Goal: Transaction & Acquisition: Book appointment/travel/reservation

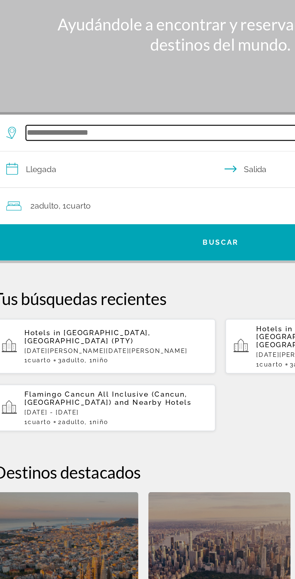
click at [97, 147] on input "Search hotel destination" at bounding box center [148, 143] width 235 height 9
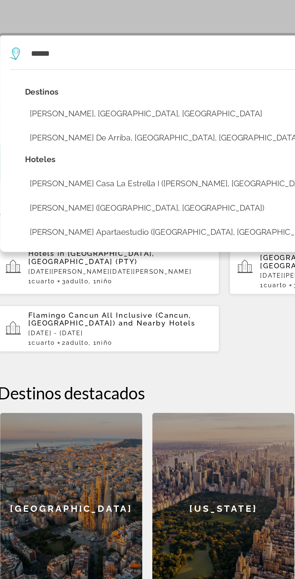
click at [127, 181] on button "[PERSON_NAME], [GEOGRAPHIC_DATA], [GEOGRAPHIC_DATA]" at bounding box center [152, 178] width 248 height 11
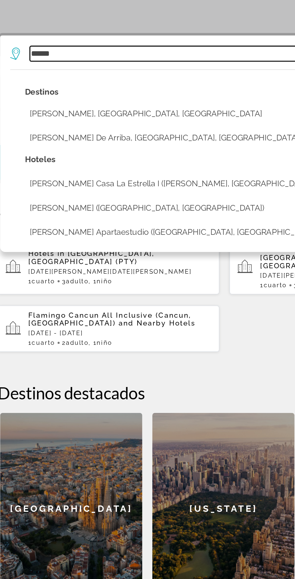
type input "**********"
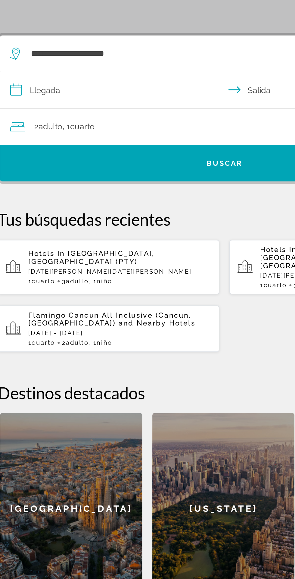
click at [109, 162] on input "**********" at bounding box center [149, 165] width 271 height 23
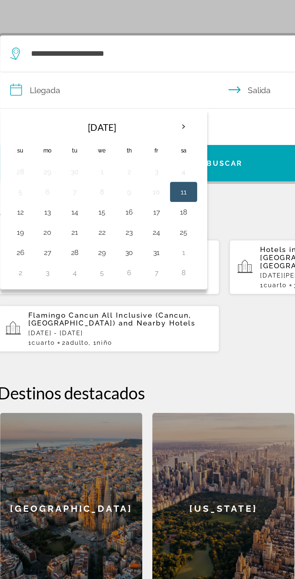
click at [41, 240] on button "13" at bounding box center [42, 238] width 10 height 8
click at [124, 227] on button "11" at bounding box center [123, 226] width 10 height 8
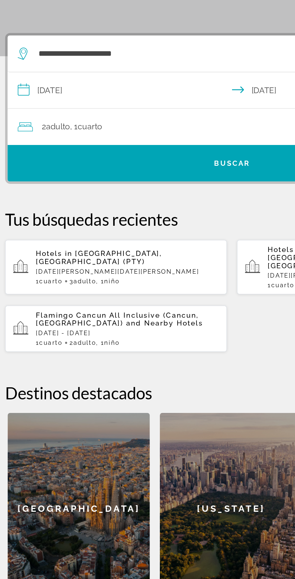
click at [103, 160] on input "**********" at bounding box center [149, 165] width 271 height 23
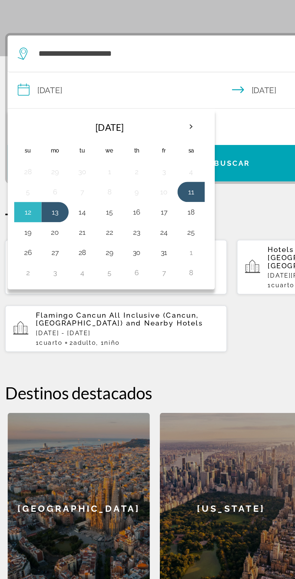
click at [24, 238] on button "12" at bounding box center [26, 238] width 10 height 8
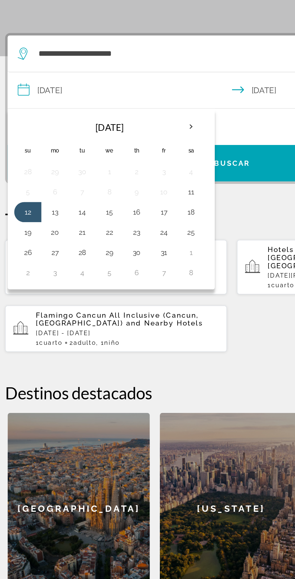
click at [39, 241] on button "13" at bounding box center [42, 238] width 10 height 8
type input "**********"
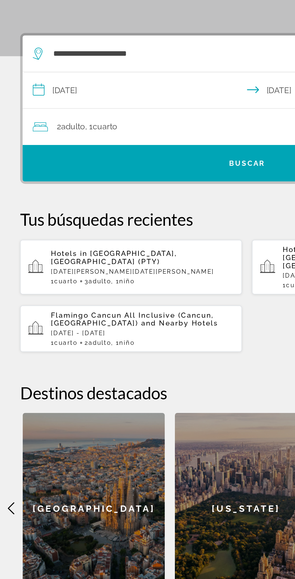
click at [103, 183] on div "2 Adulto Adulto , 1 Cuarto habitaciones" at bounding box center [151, 187] width 262 height 8
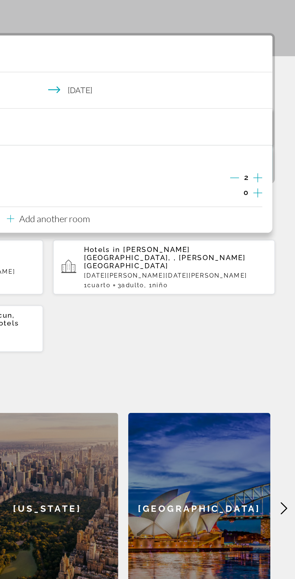
click at [274, 217] on icon "Increment adults" at bounding box center [272, 217] width 5 height 5
click at [275, 218] on icon "Increment adults" at bounding box center [272, 217] width 5 height 7
click at [275, 229] on icon "Increment children" at bounding box center [272, 226] width 5 height 7
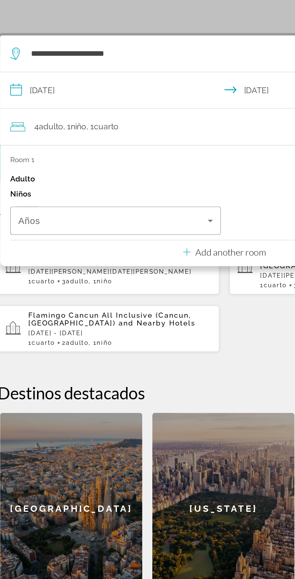
click at [99, 241] on span "Travelers: 4 adults, 1 child" at bounding box center [80, 242] width 113 height 7
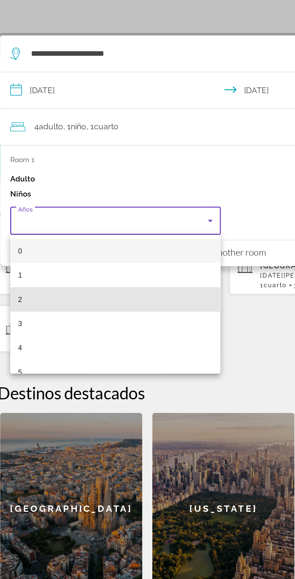
click at [62, 295] on mat-option "2" at bounding box center [83, 290] width 126 height 14
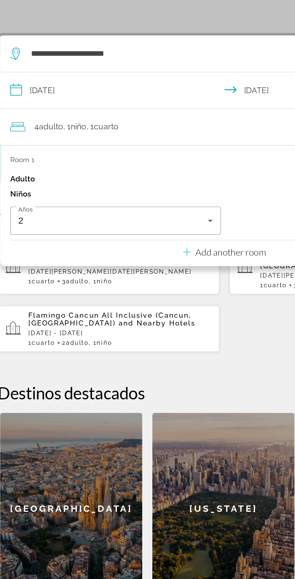
click at [104, 240] on div "2" at bounding box center [80, 242] width 113 height 7
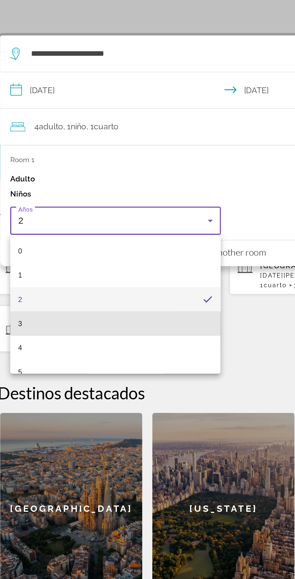
click at [62, 307] on mat-option "3" at bounding box center [83, 304] width 126 height 14
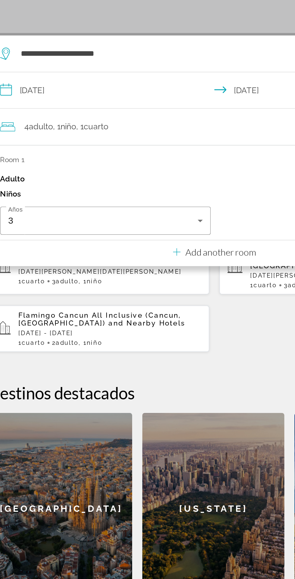
click at [158, 261] on p "Add another room" at bounding box center [152, 261] width 42 height 7
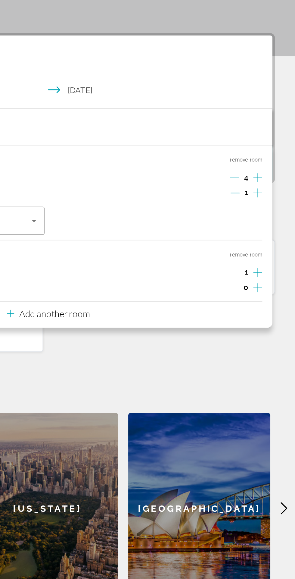
click at [259, 218] on icon "Decrement adults" at bounding box center [259, 217] width 5 height 5
click at [260, 215] on icon "Decrement adults" at bounding box center [259, 217] width 5 height 5
click at [274, 274] on icon "Increment adults" at bounding box center [272, 273] width 5 height 5
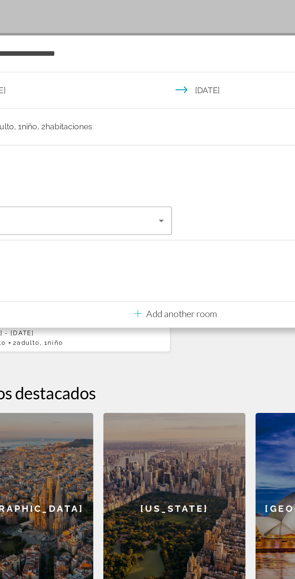
click at [187, 322] on div "**********" at bounding box center [147, 301] width 295 height 341
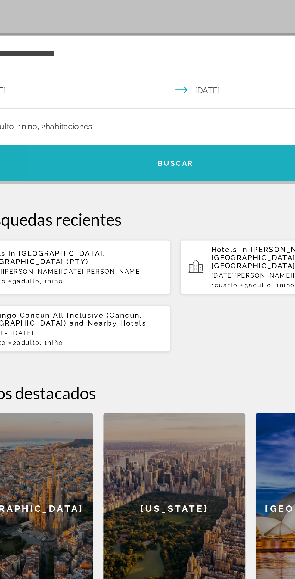
click at [182, 208] on span "Search" at bounding box center [148, 208] width 268 height 14
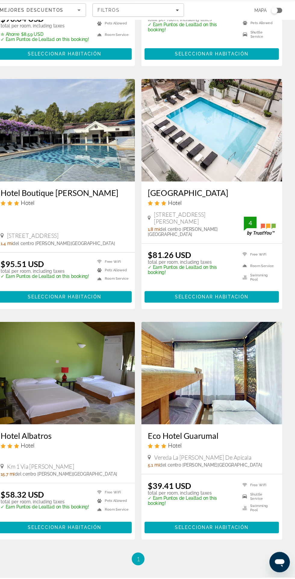
scroll to position [206, 0]
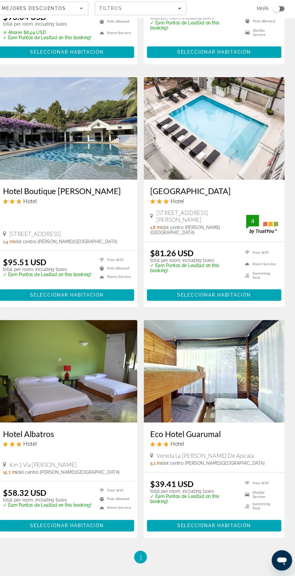
click at [253, 351] on img "Main content" at bounding box center [217, 387] width 133 height 96
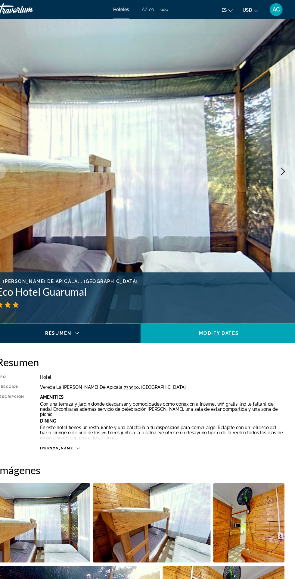
click at [278, 165] on icon "Next image" at bounding box center [281, 161] width 7 height 7
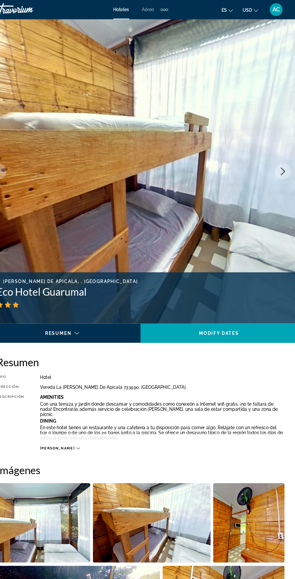
click at [278, 166] on button "Next image" at bounding box center [281, 161] width 15 height 15
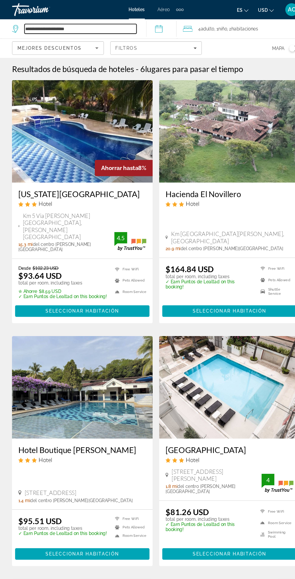
click at [99, 24] on input "**********" at bounding box center [77, 27] width 106 height 9
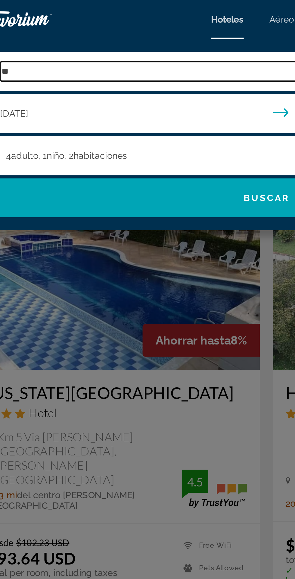
type input "*"
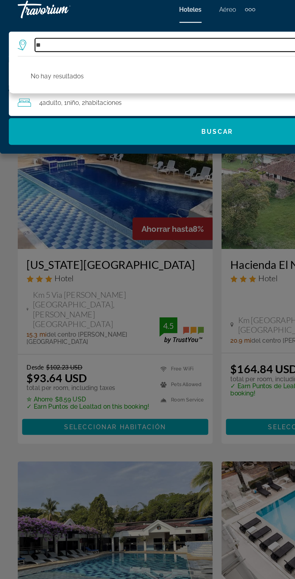
type input "*"
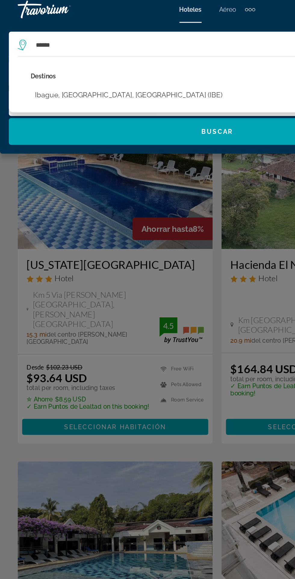
click at [132, 70] on div "Destinos Ibague, [GEOGRAPHIC_DATA], [GEOGRAPHIC_DATA] (IBE)" at bounding box center [147, 60] width 283 height 38
click at [89, 71] on button "Ibague, [GEOGRAPHIC_DATA], [GEOGRAPHIC_DATA] (IBE)" at bounding box center [88, 67] width 134 height 11
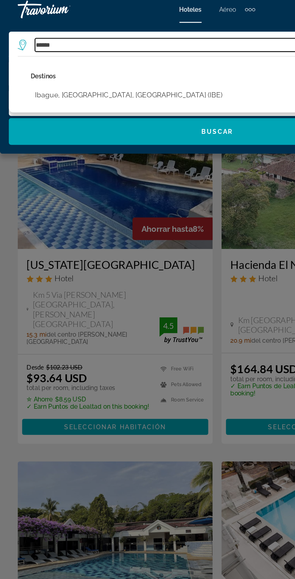
type input "**********"
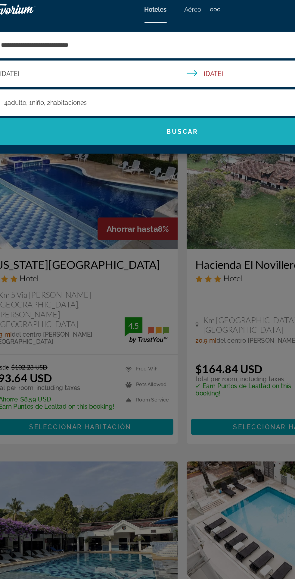
click at [178, 92] on span "Search" at bounding box center [147, 92] width 283 height 14
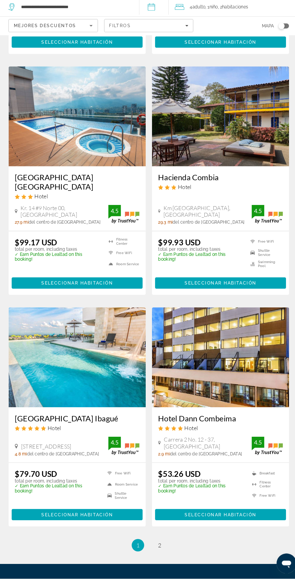
scroll to position [893, 0]
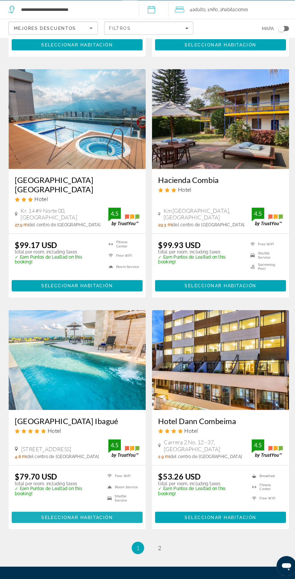
click at [103, 515] on span "Seleccionar habitación" at bounding box center [78, 517] width 69 height 5
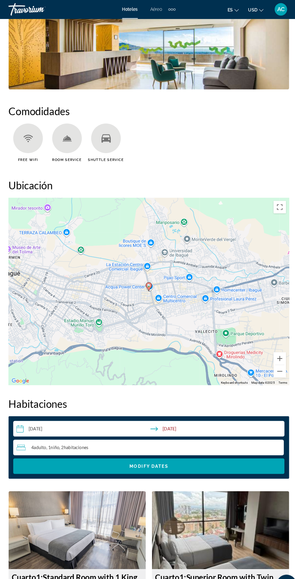
scroll to position [598, 0]
click at [14, 259] on div "To activate drag with keyboard, press Alt + Enter. Once in keyboard drag state,…" at bounding box center [147, 281] width 271 height 181
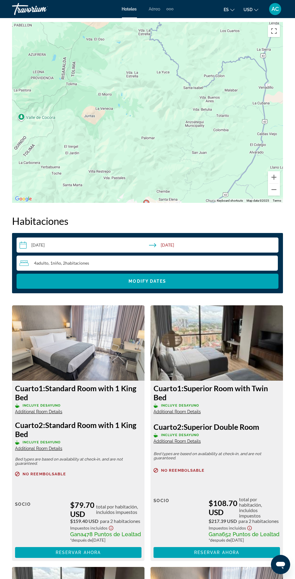
scroll to position [768, 0]
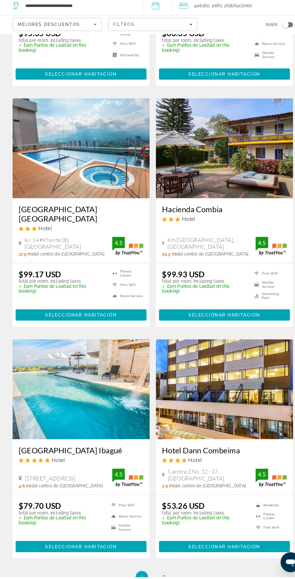
scroll to position [863, 0]
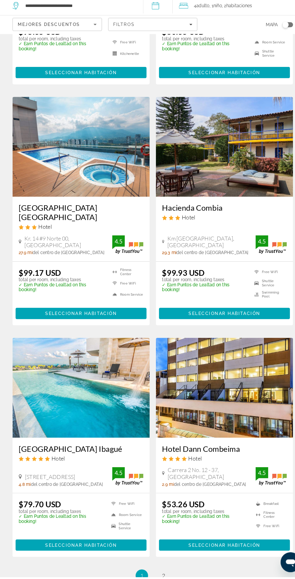
click at [217, 401] on img "Main content" at bounding box center [217, 396] width 133 height 96
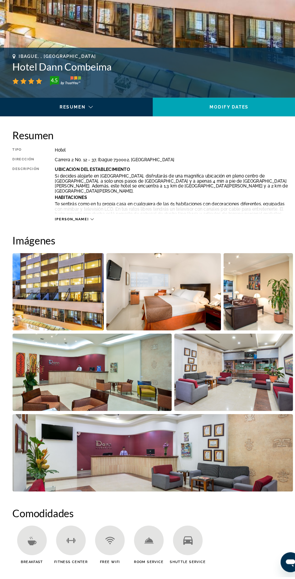
scroll to position [189, 0]
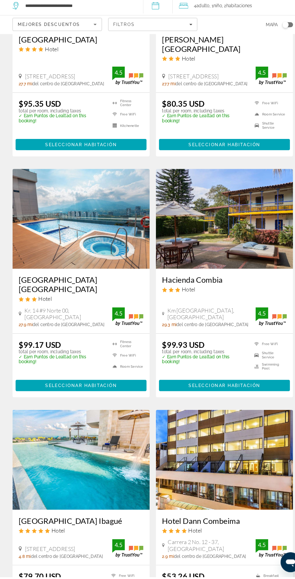
scroll to position [893, 0]
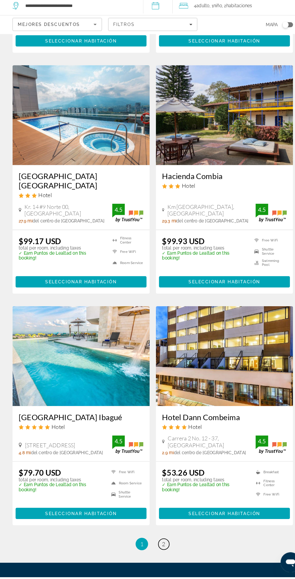
click at [158, 544] on span "2" at bounding box center [158, 547] width 3 height 7
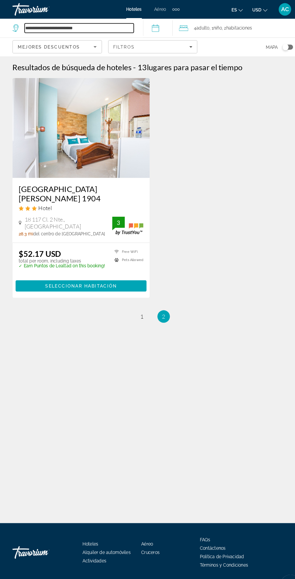
click at [111, 26] on input "**********" at bounding box center [77, 27] width 106 height 9
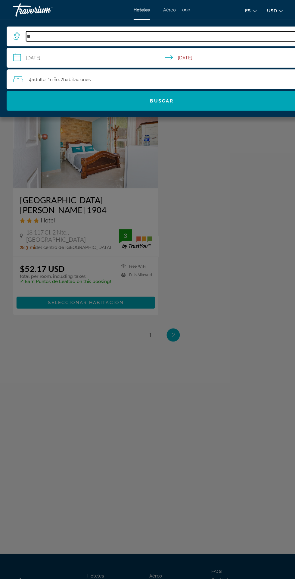
type input "*"
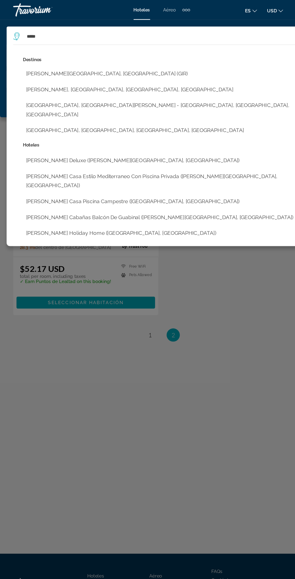
click at [177, 64] on button "[PERSON_NAME][GEOGRAPHIC_DATA], [GEOGRAPHIC_DATA] (GIR)" at bounding box center [152, 67] width 263 height 11
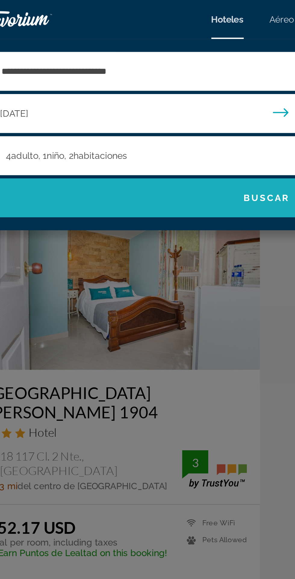
click at [136, 96] on span "Search" at bounding box center [147, 92] width 283 height 14
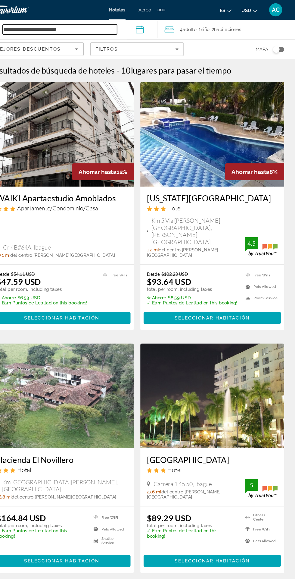
click at [127, 29] on input "**********" at bounding box center [77, 27] width 106 height 9
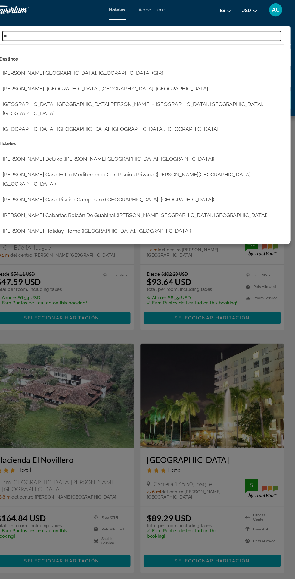
type input "*"
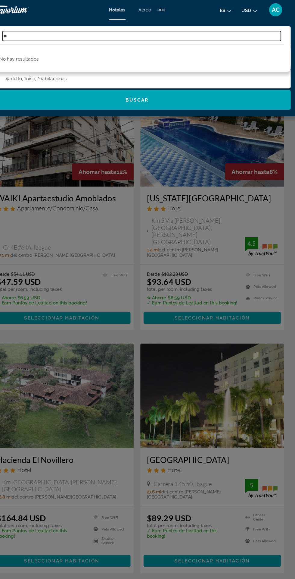
type input "*"
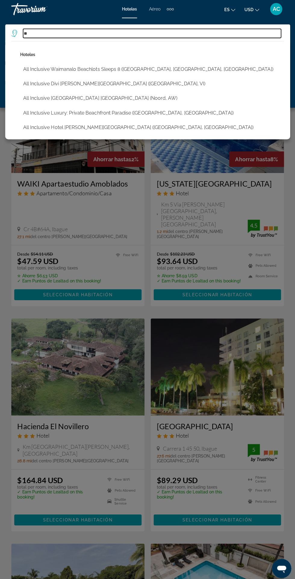
type input "*"
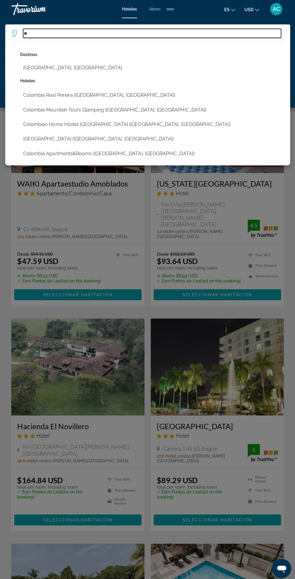
type input "*"
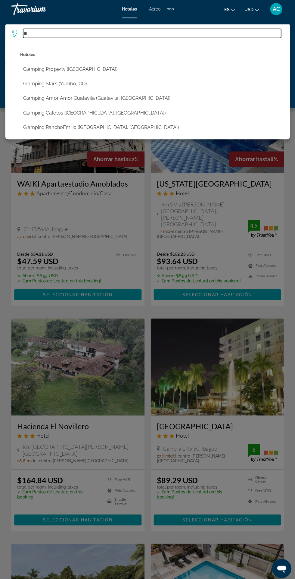
type input "*"
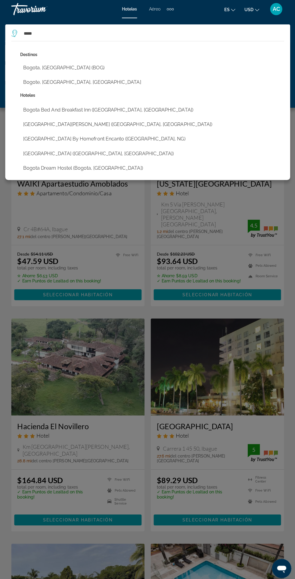
click at [158, 65] on button "Bogota, [GEOGRAPHIC_DATA] (BOG)" at bounding box center [152, 67] width 263 height 11
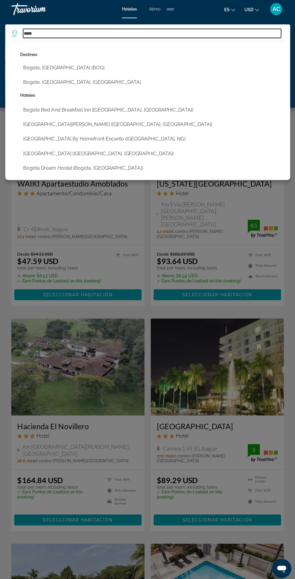
type input "**********"
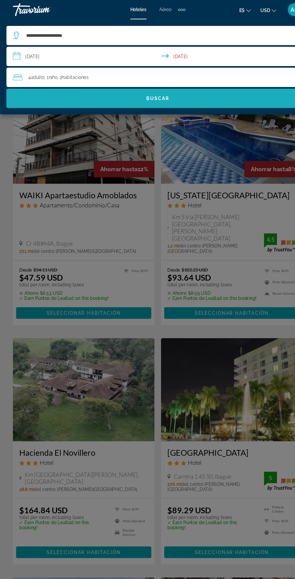
click at [208, 92] on span "Search" at bounding box center [147, 92] width 283 height 14
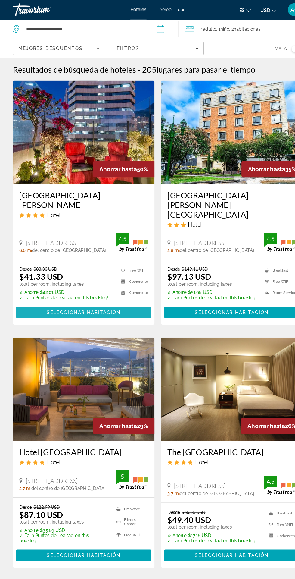
click at [24, 285] on span "Main content" at bounding box center [78, 292] width 127 height 14
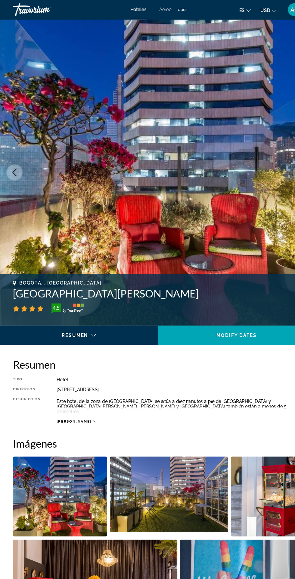
click at [63, 392] on span "[PERSON_NAME]" at bounding box center [69, 394] width 33 height 4
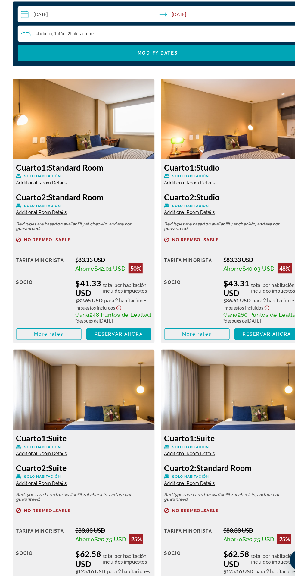
scroll to position [934, 0]
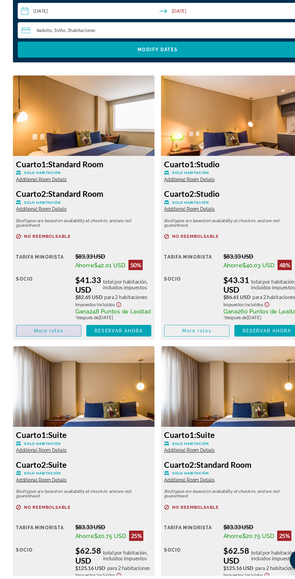
click at [18, 354] on span "Main content" at bounding box center [45, 350] width 61 height 14
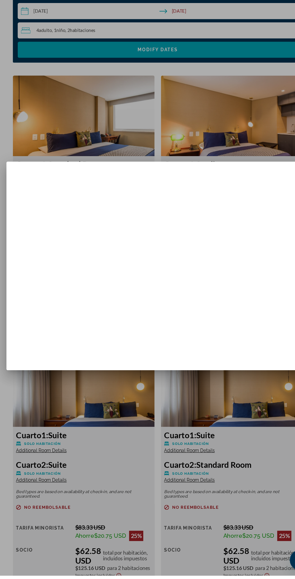
scroll to position [0, 0]
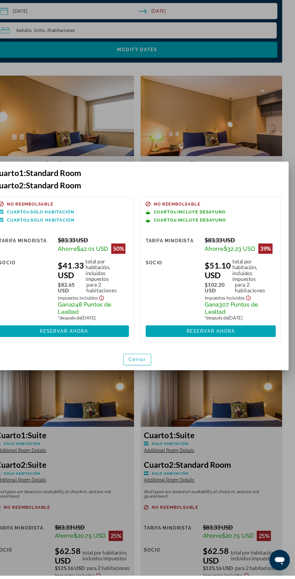
click at [229, 435] on div at bounding box center [147, 289] width 295 height 579
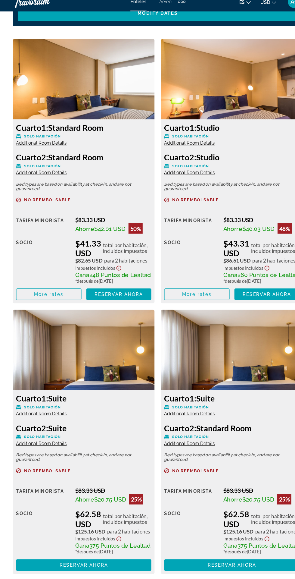
scroll to position [1008, 0]
